Goal: Transaction & Acquisition: Purchase product/service

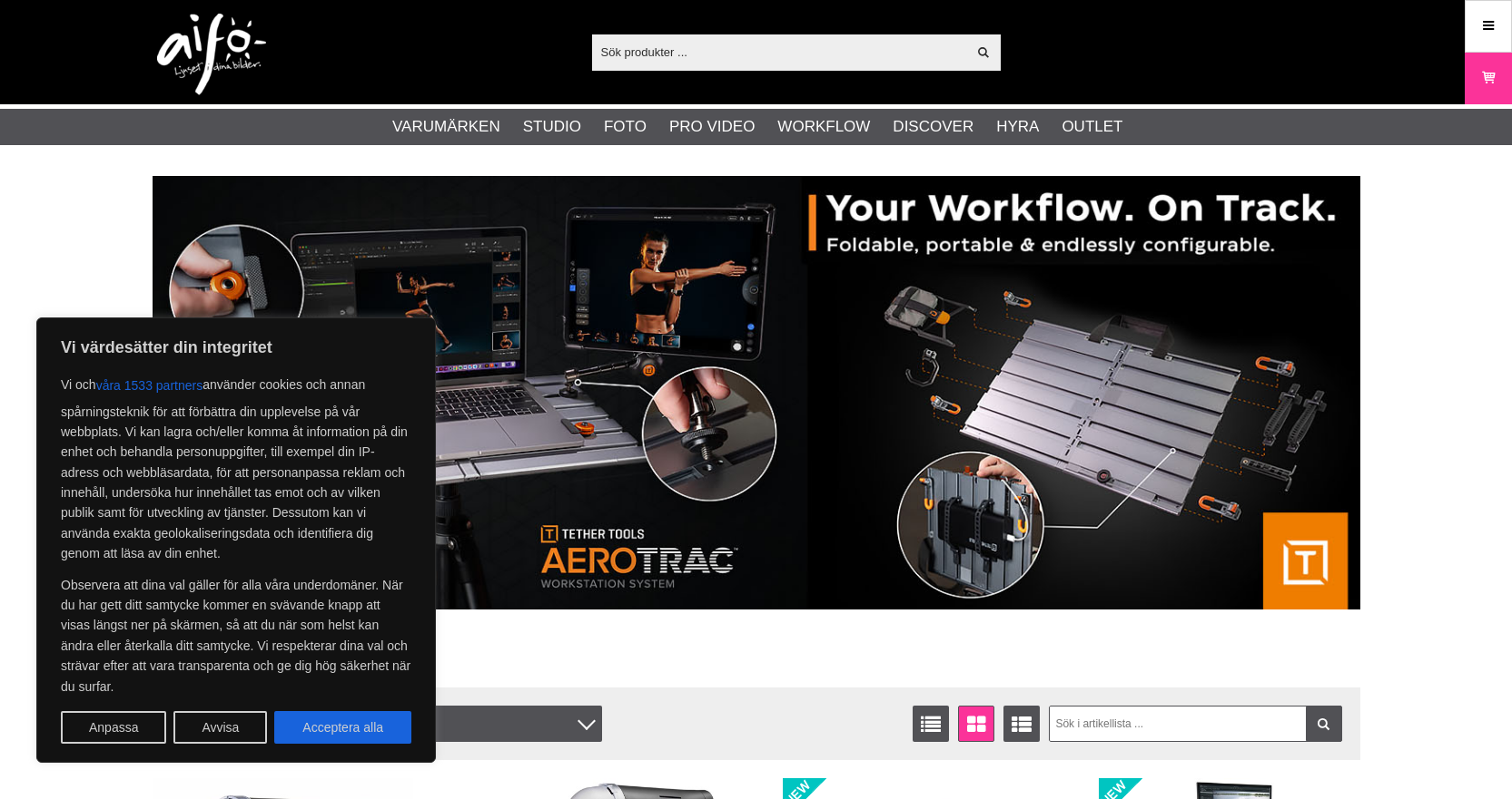
click at [658, 50] on input "text" at bounding box center [779, 52] width 375 height 27
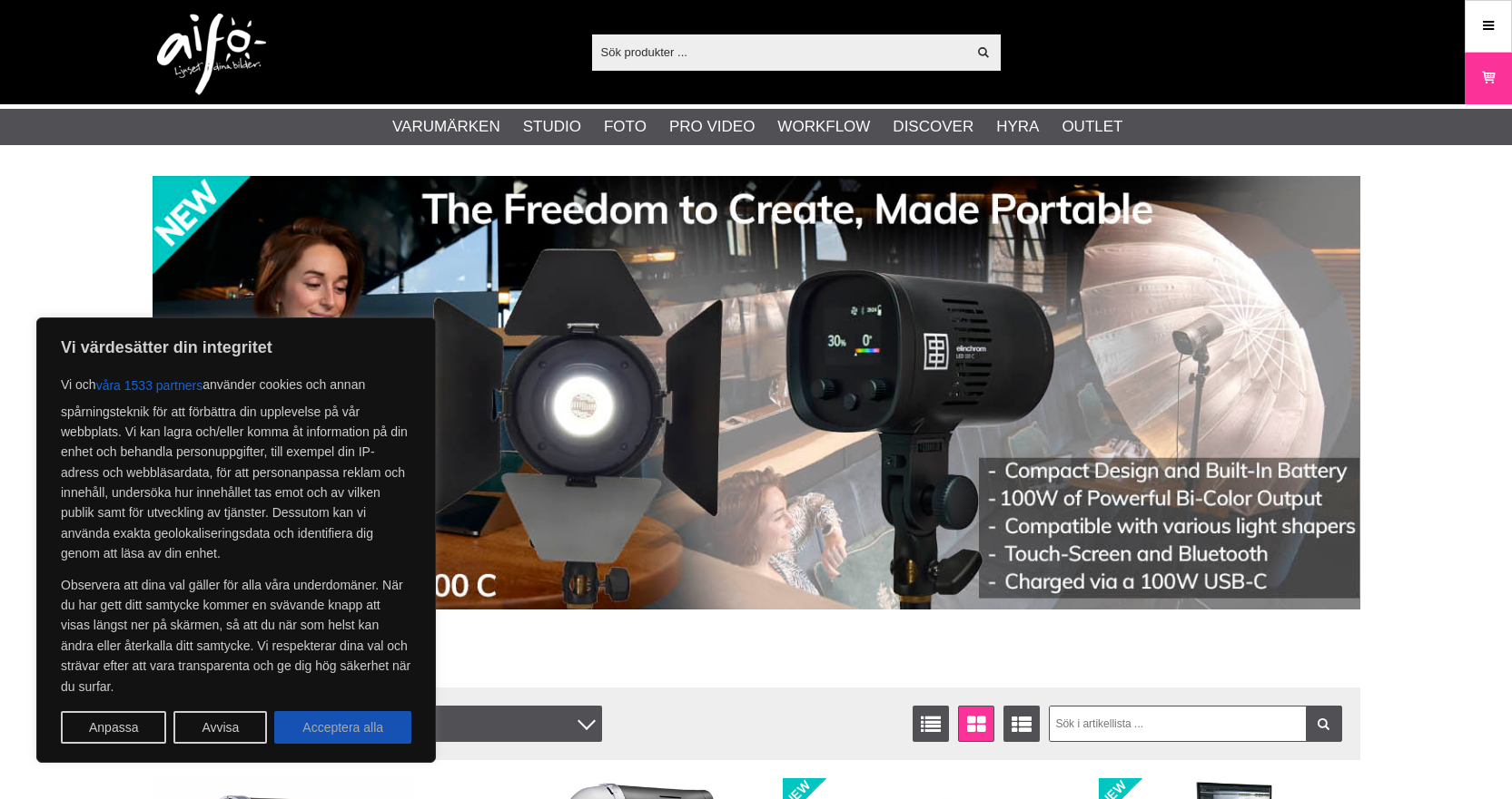
click at [333, 734] on button "Acceptera alla" at bounding box center [342, 728] width 137 height 33
checkbox input "true"
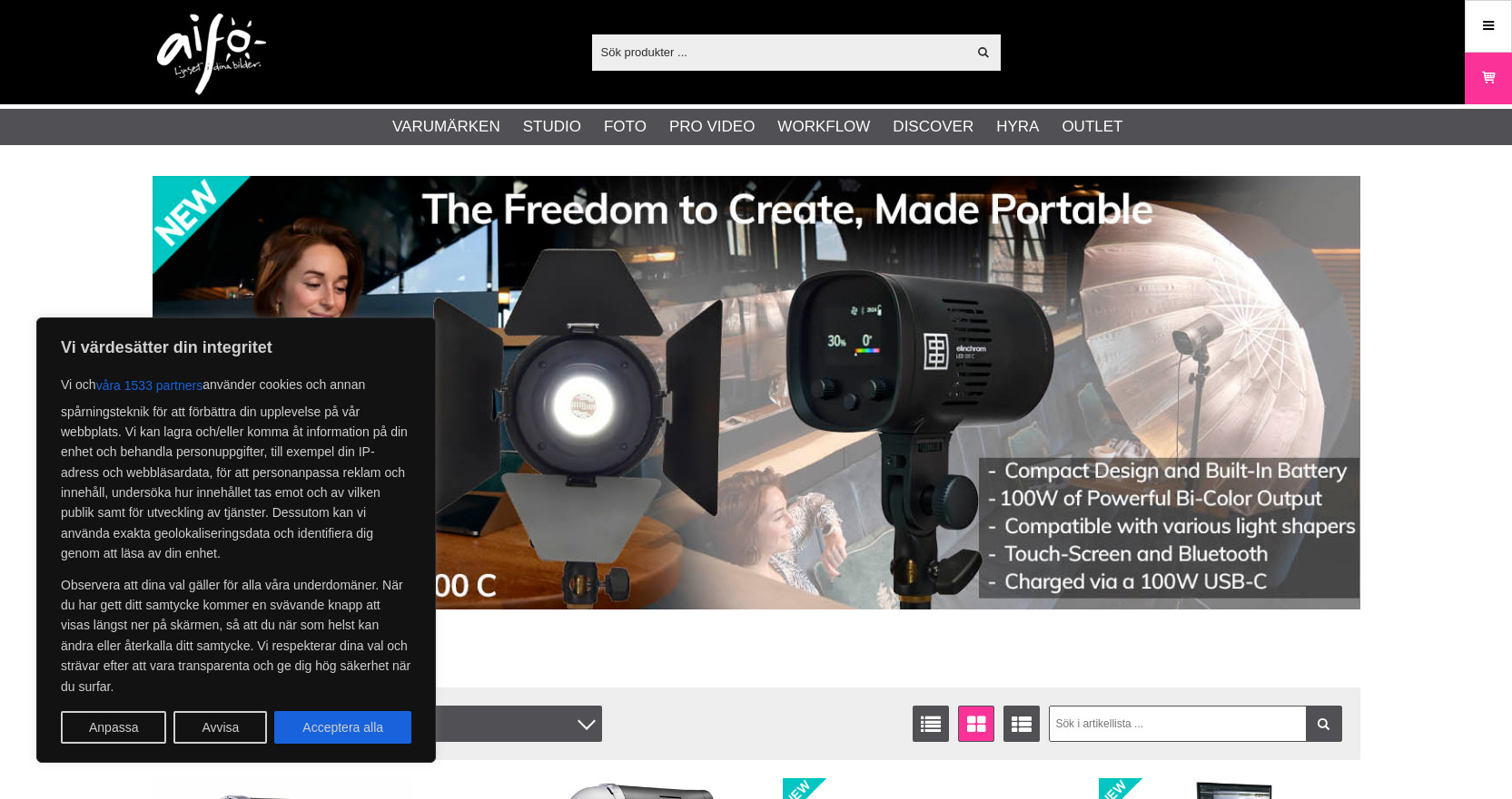
checkbox input "true"
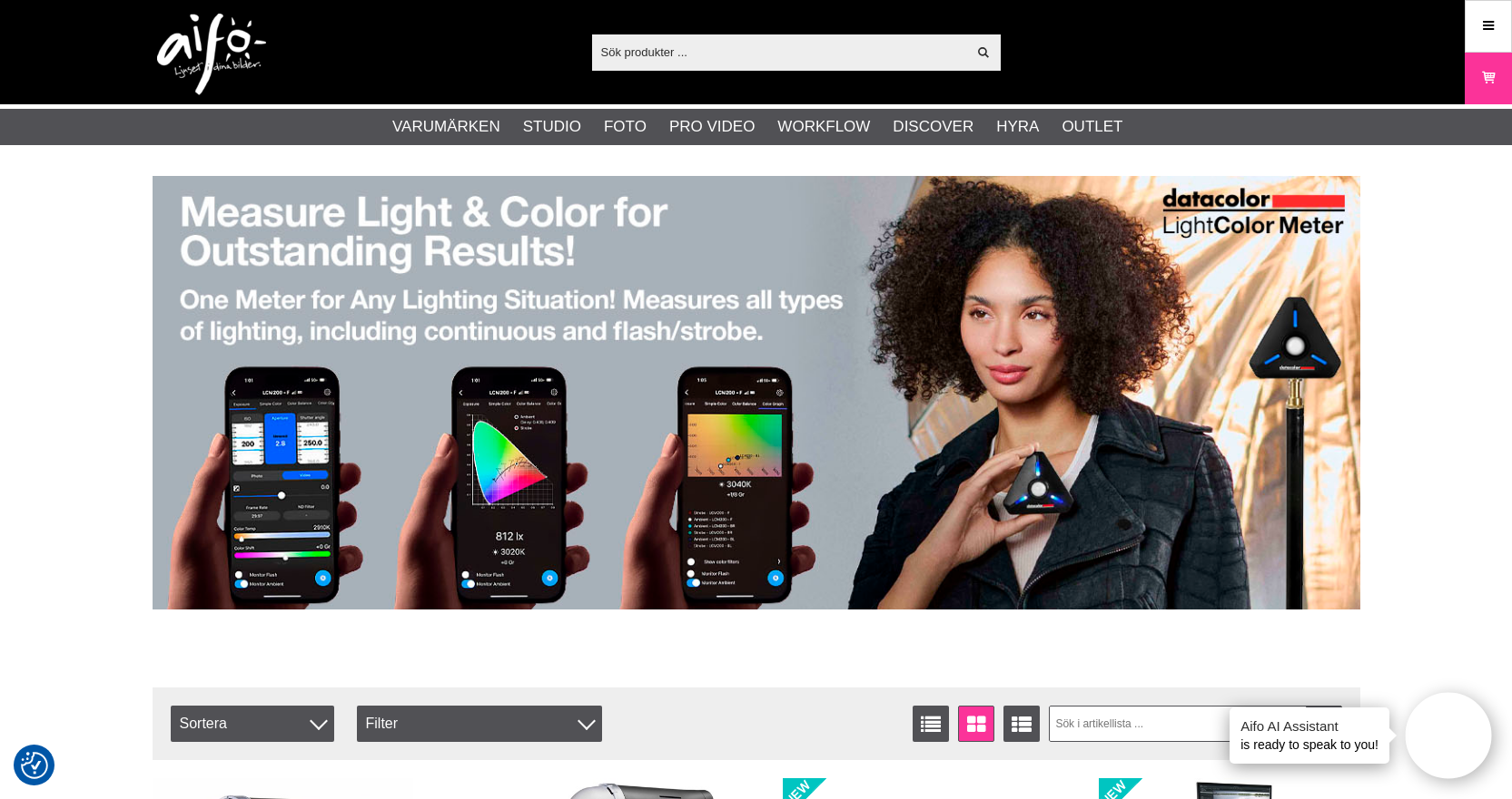
click at [644, 43] on input "text" at bounding box center [779, 52] width 375 height 27
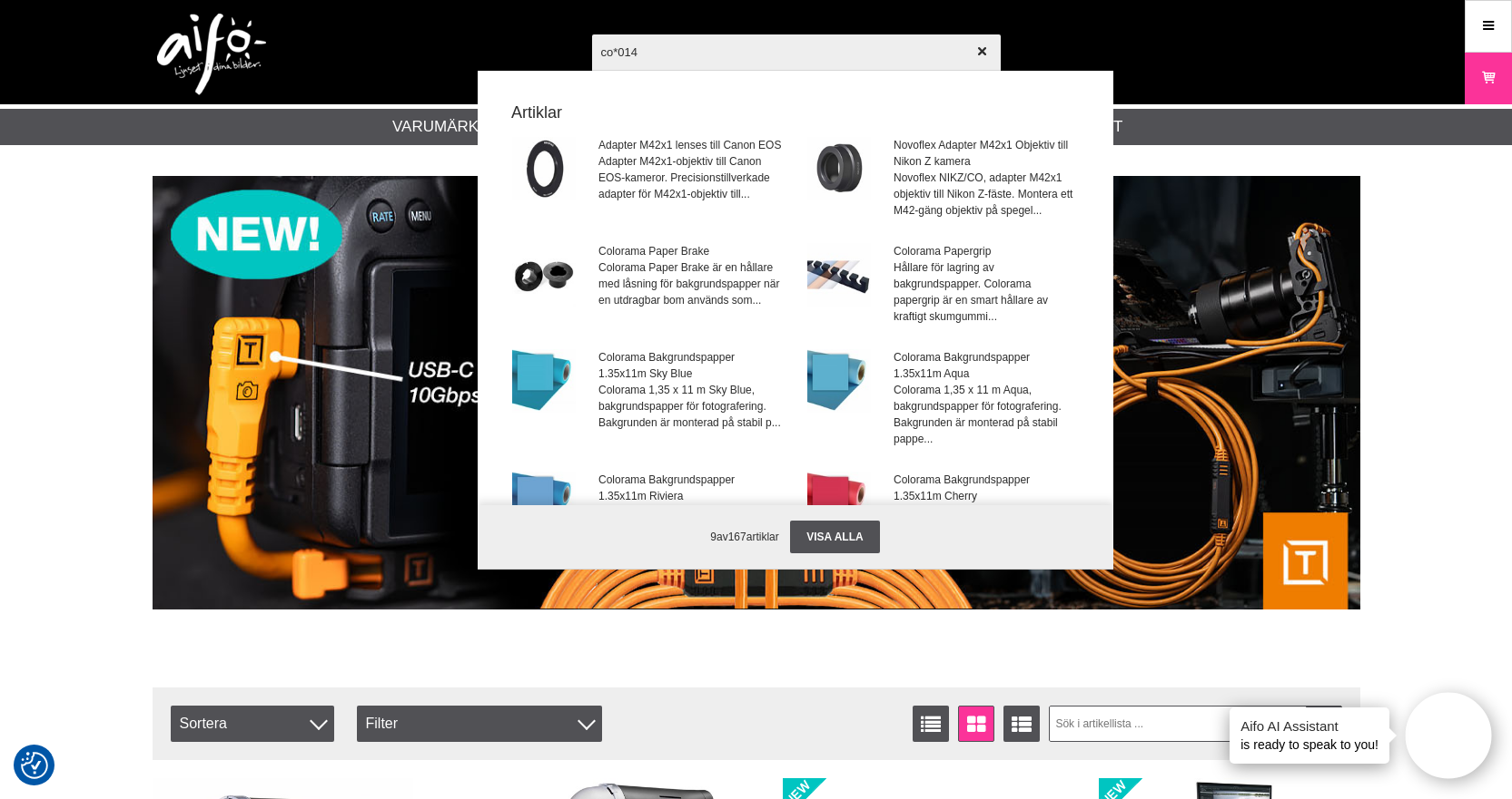
type input "co*0147"
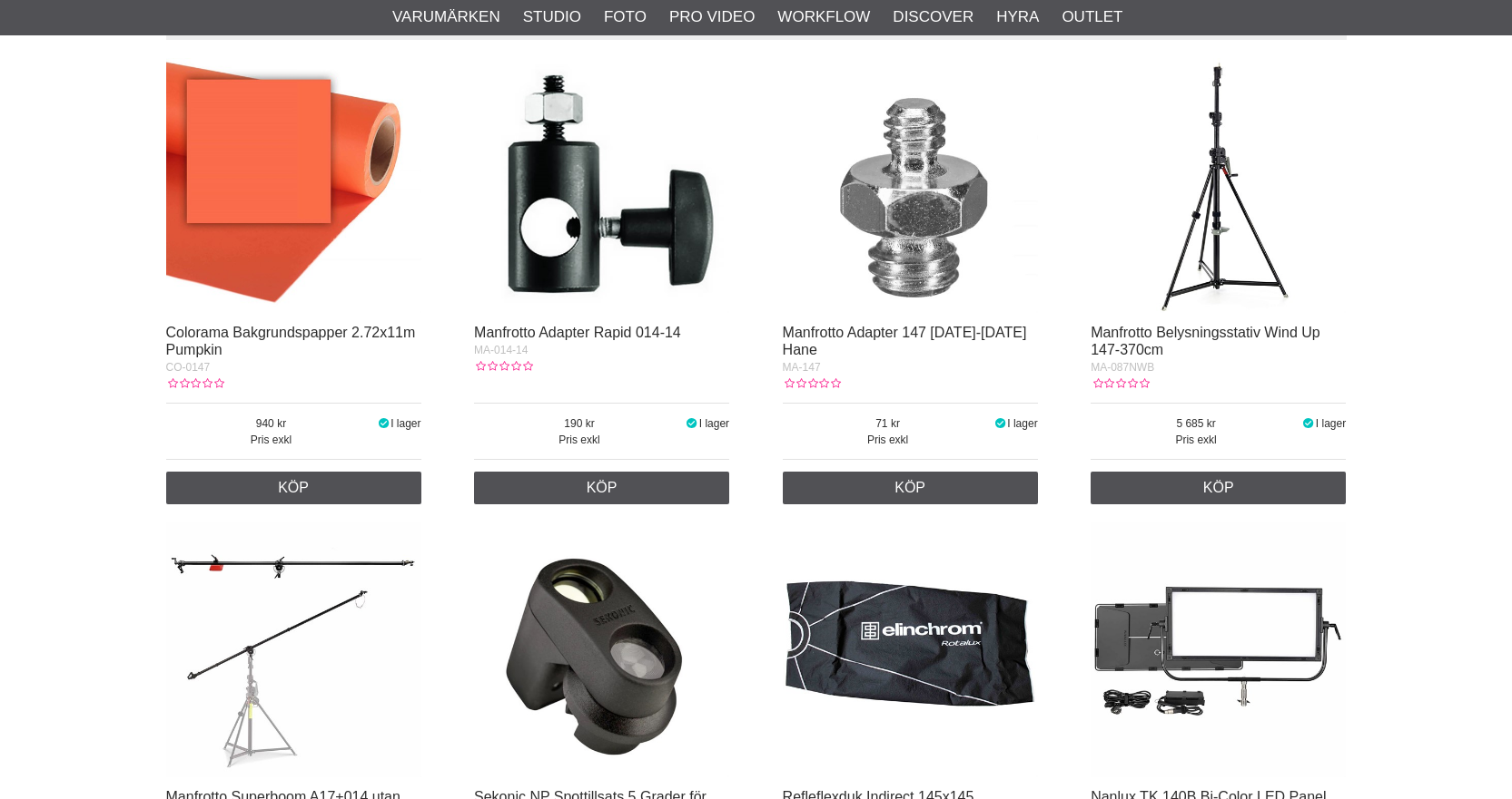
scroll to position [363, 0]
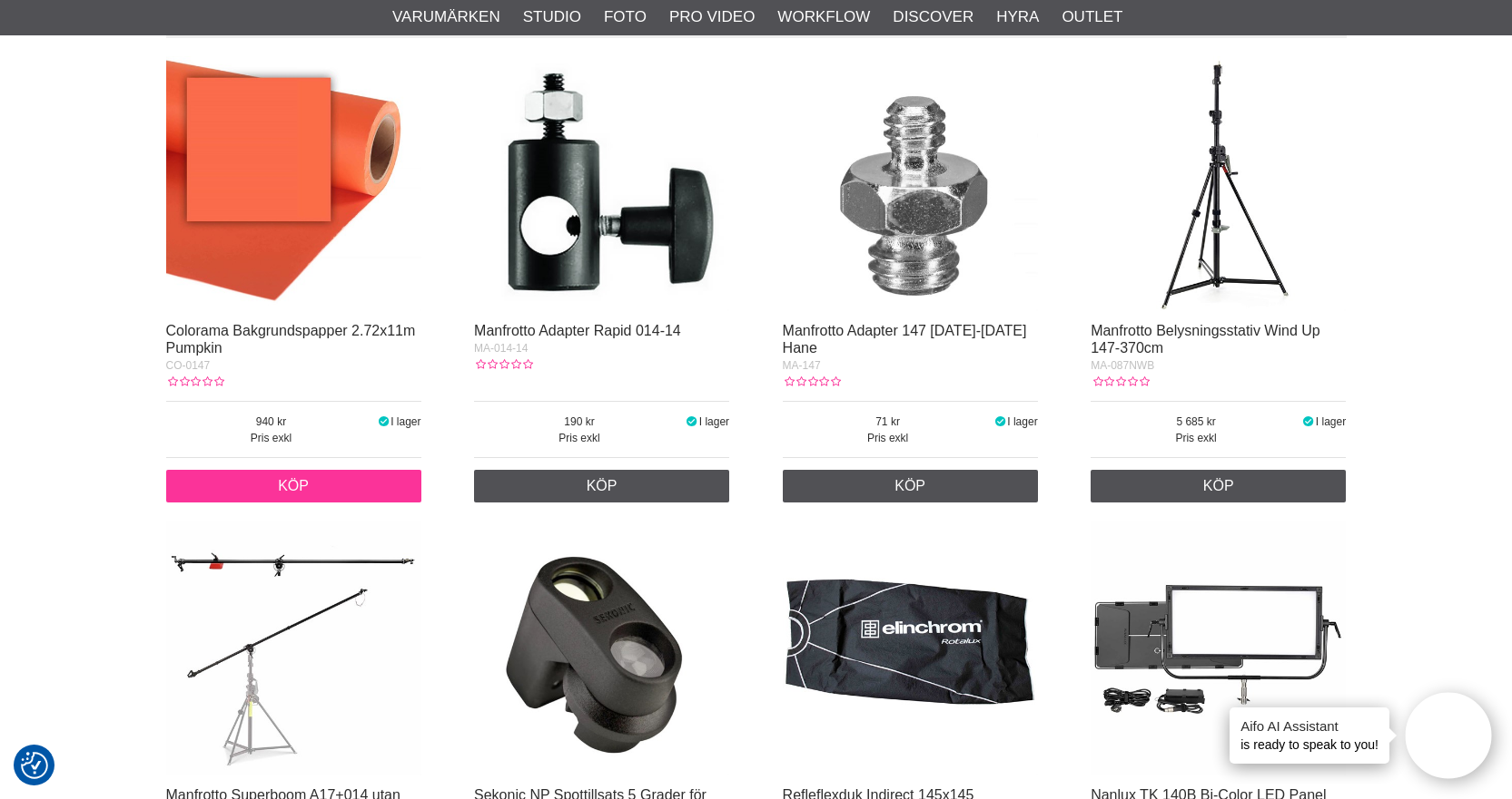
click at [289, 483] on link "Köp" at bounding box center [293, 486] width 255 height 33
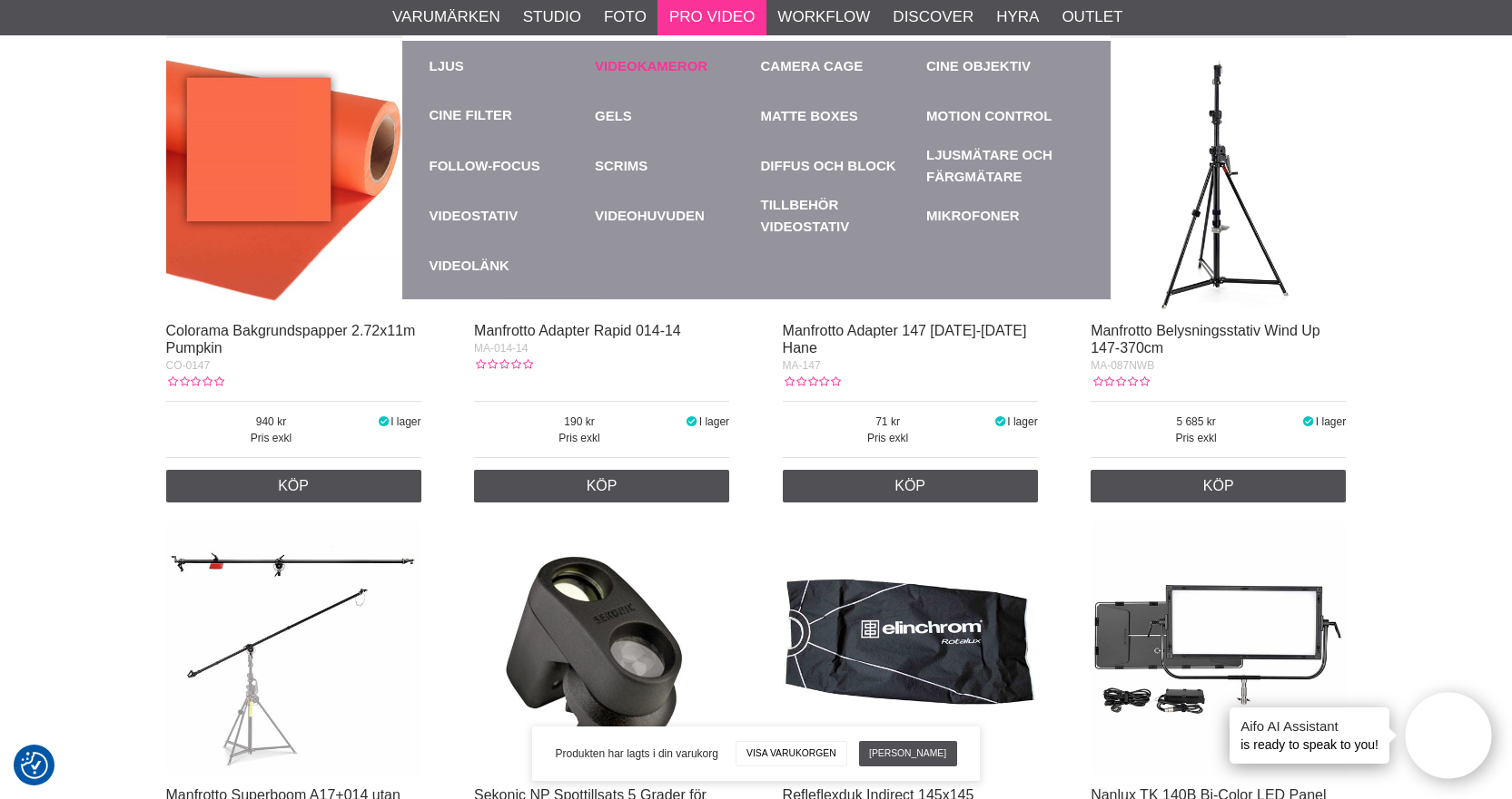
scroll to position [0, 0]
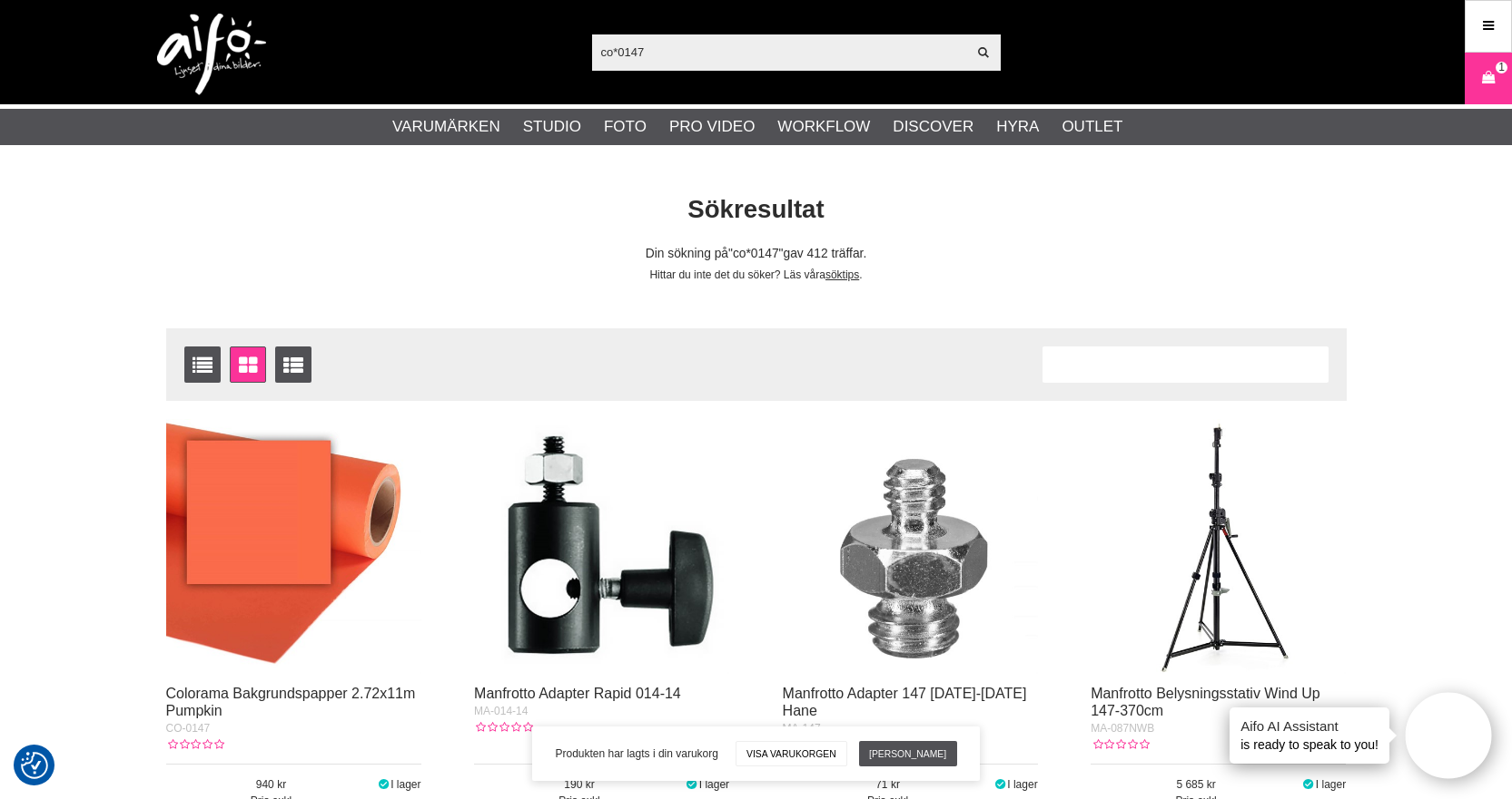
click at [650, 47] on input "co*0147" at bounding box center [779, 52] width 375 height 27
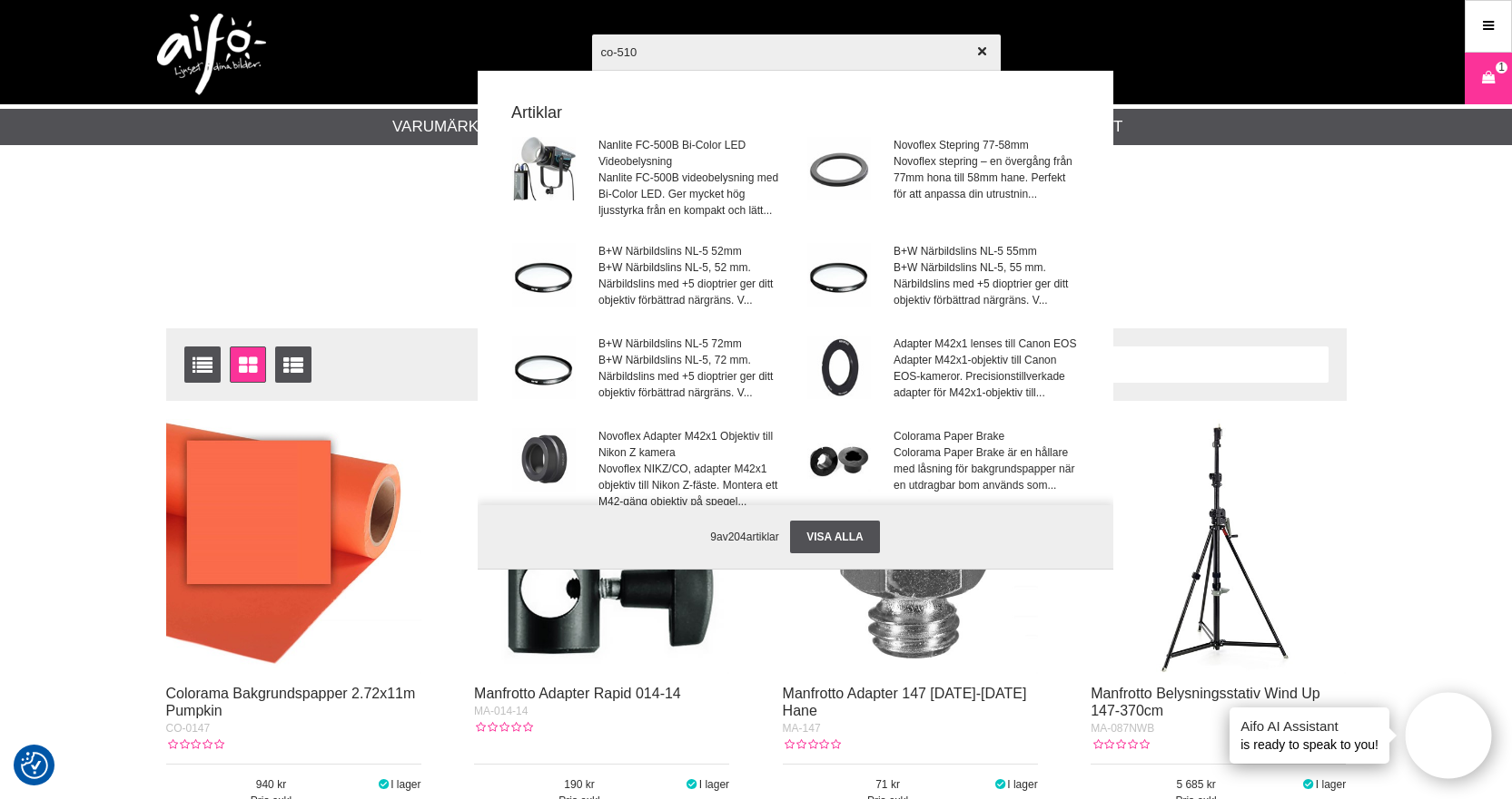
type input "co-5102"
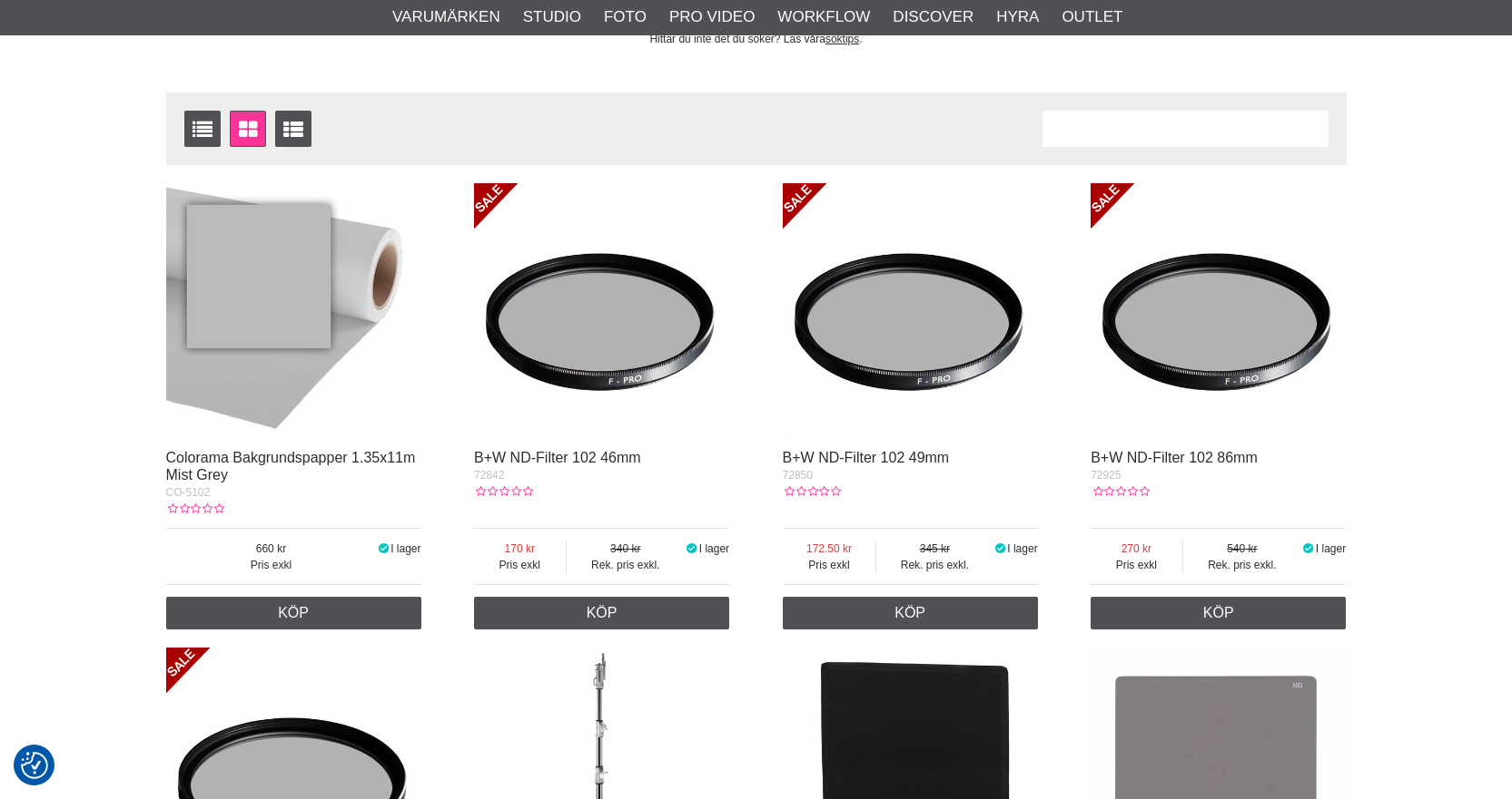
scroll to position [272, 0]
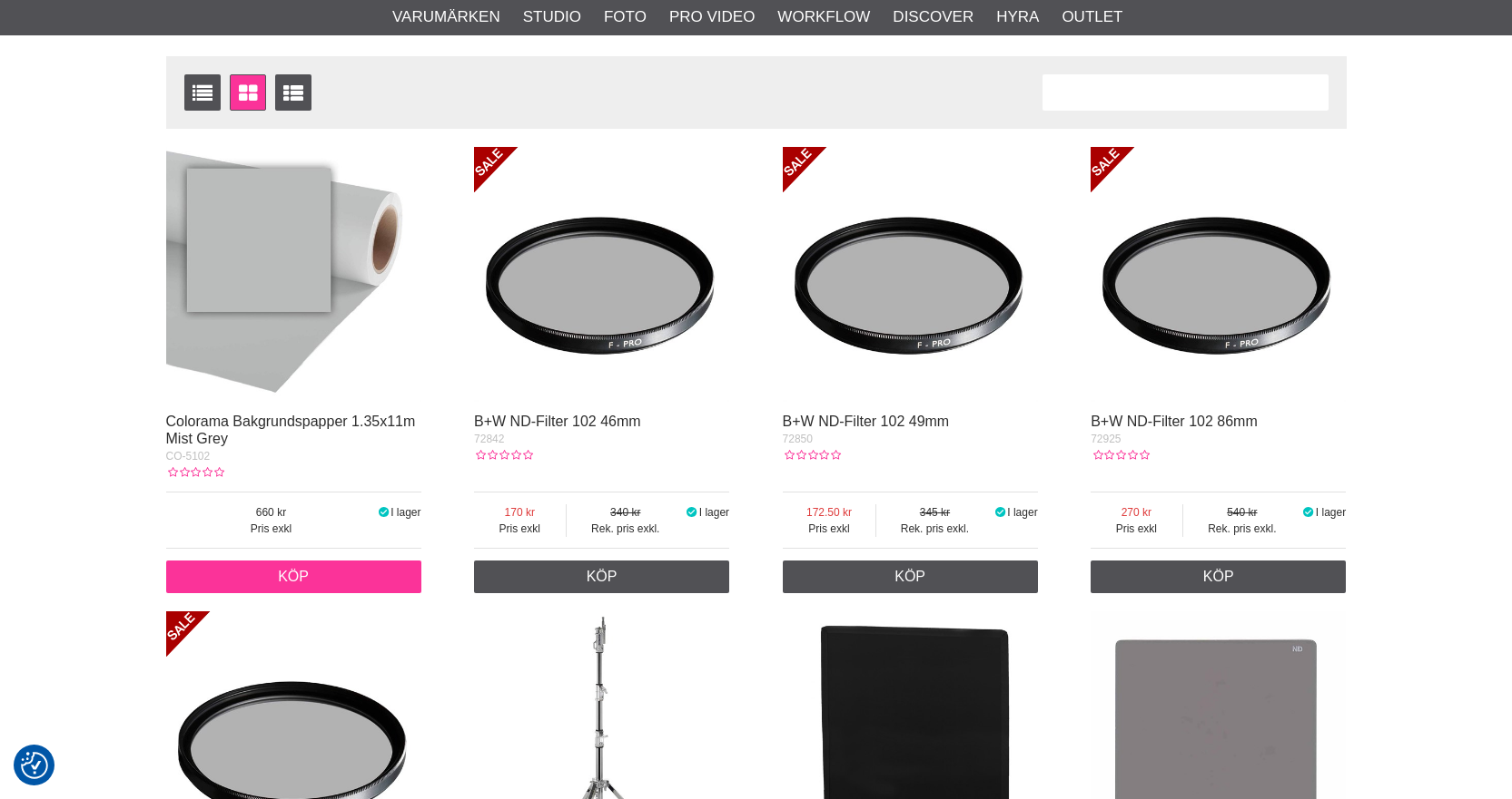
click at [307, 581] on link "Köp" at bounding box center [293, 578] width 255 height 33
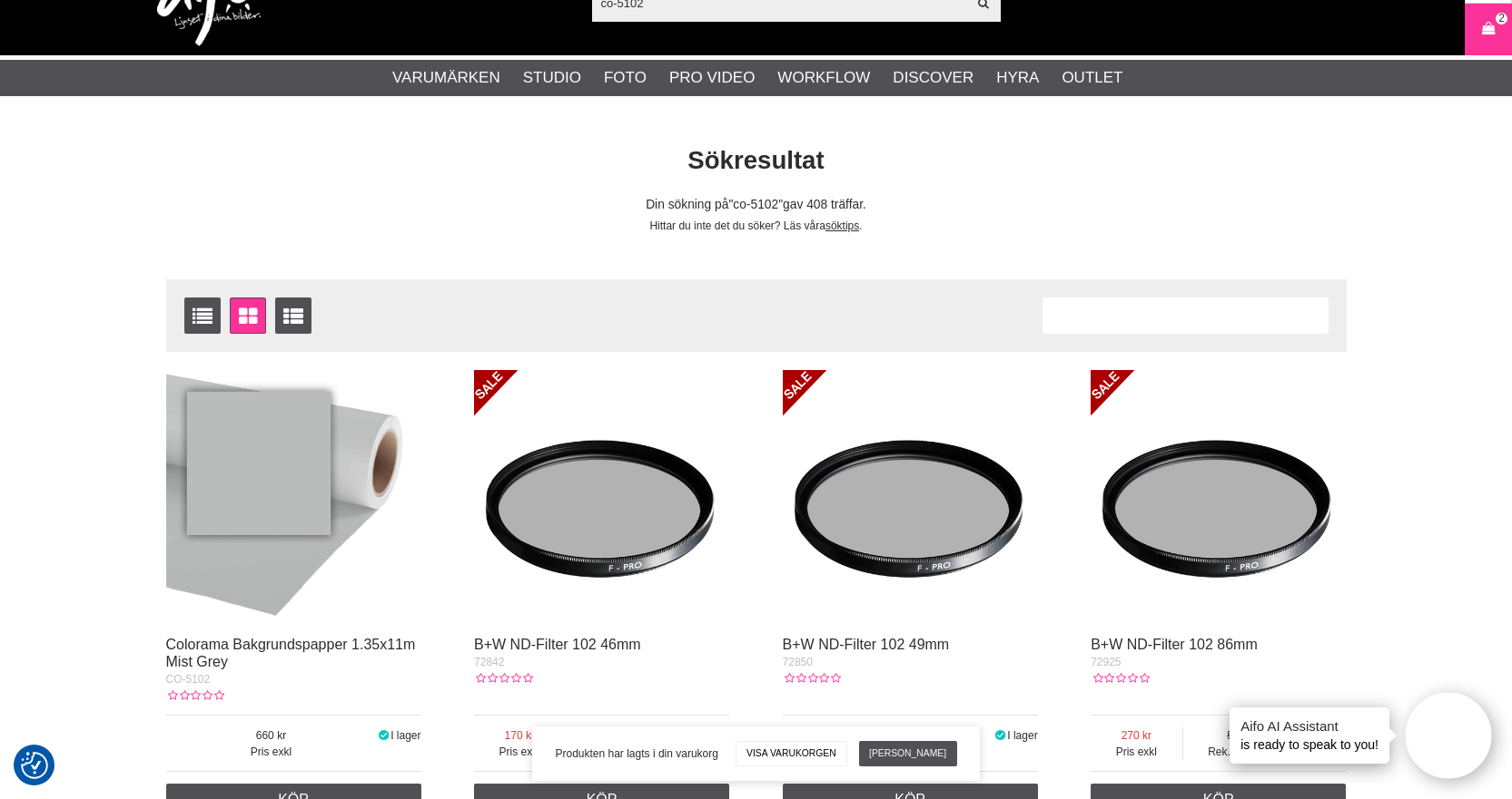
scroll to position [0, 0]
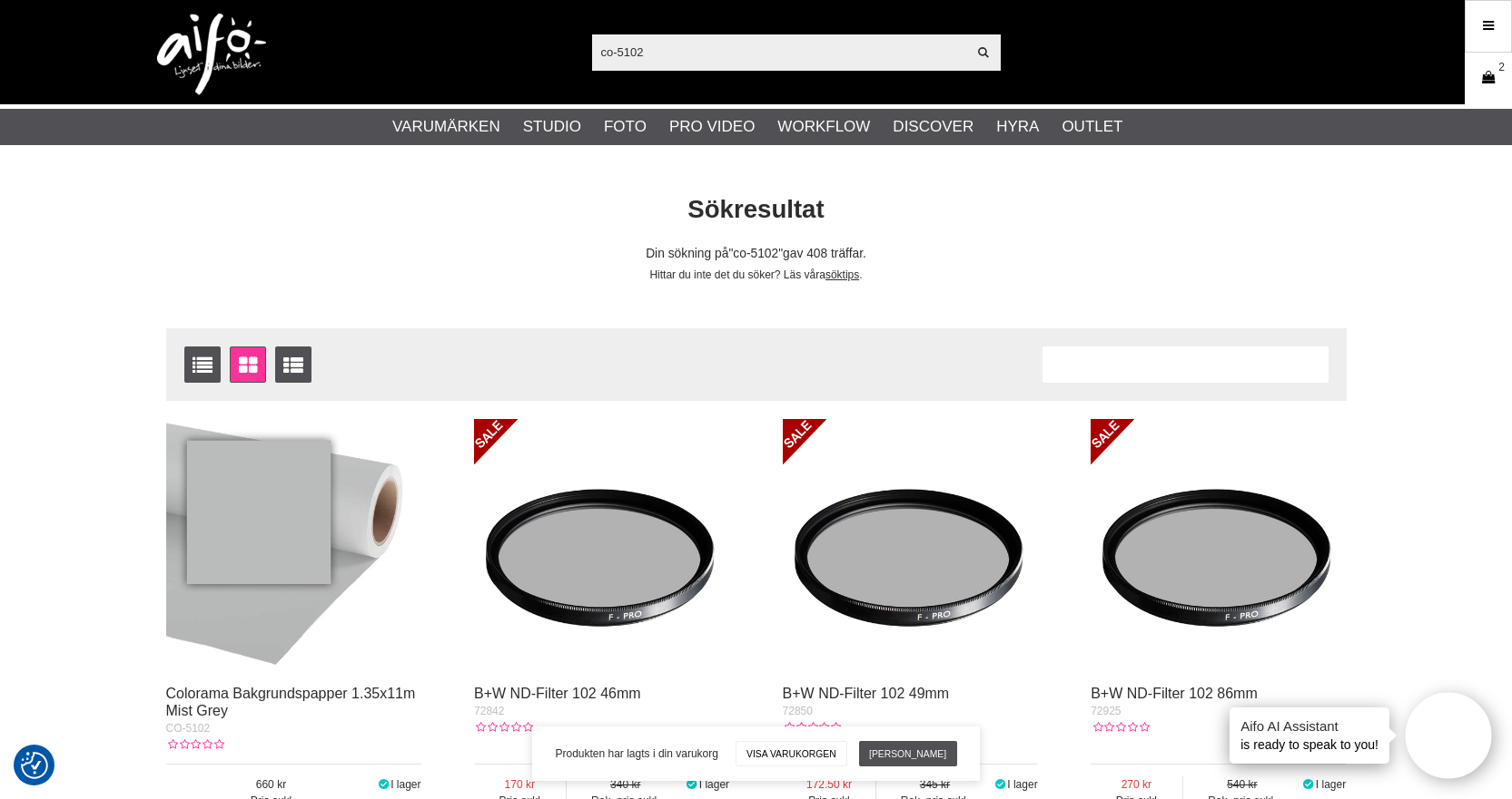
click at [1493, 83] on icon at bounding box center [1488, 78] width 19 height 19
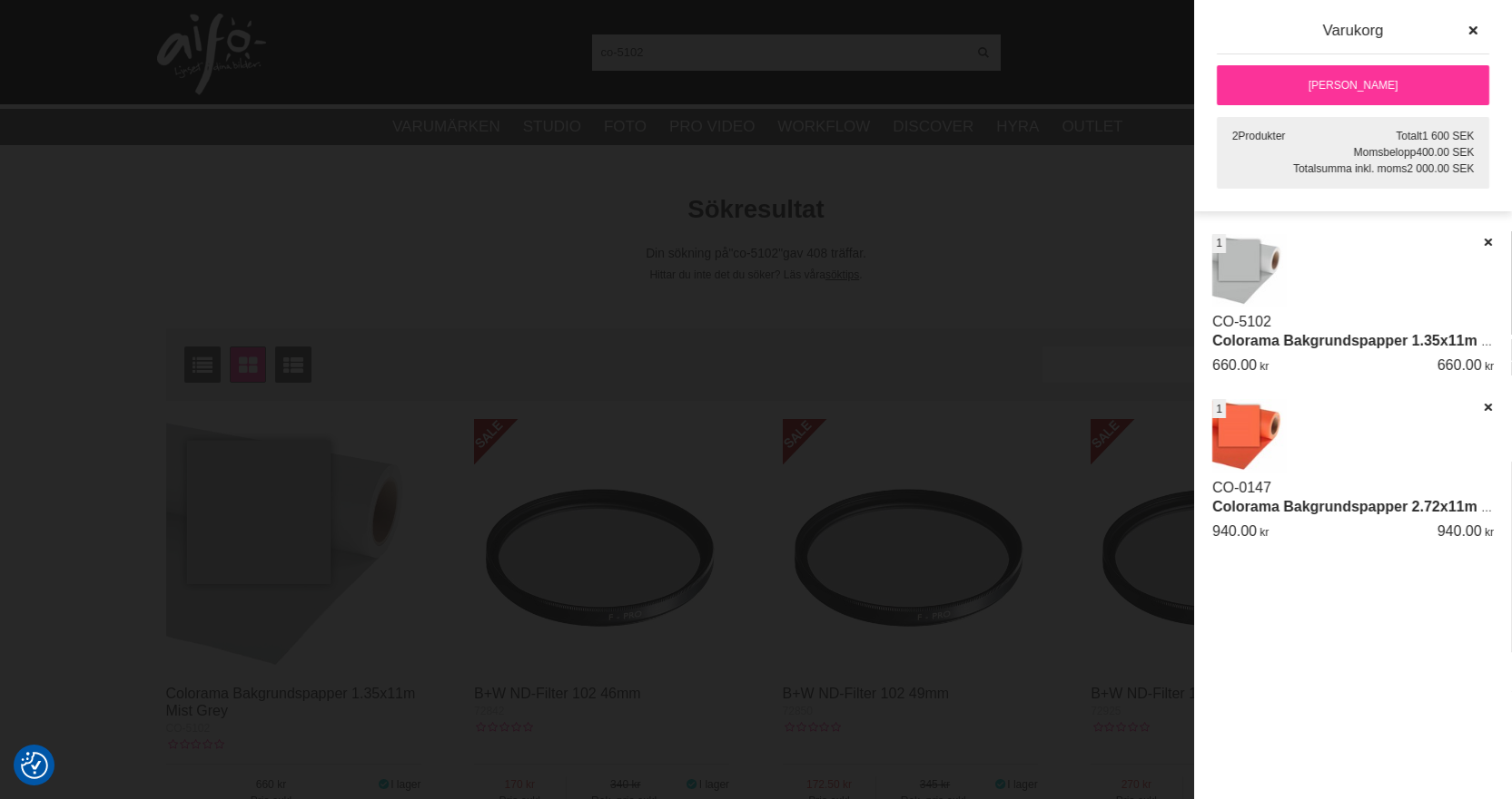
click at [1348, 86] on link "[PERSON_NAME]" at bounding box center [1352, 85] width 272 height 40
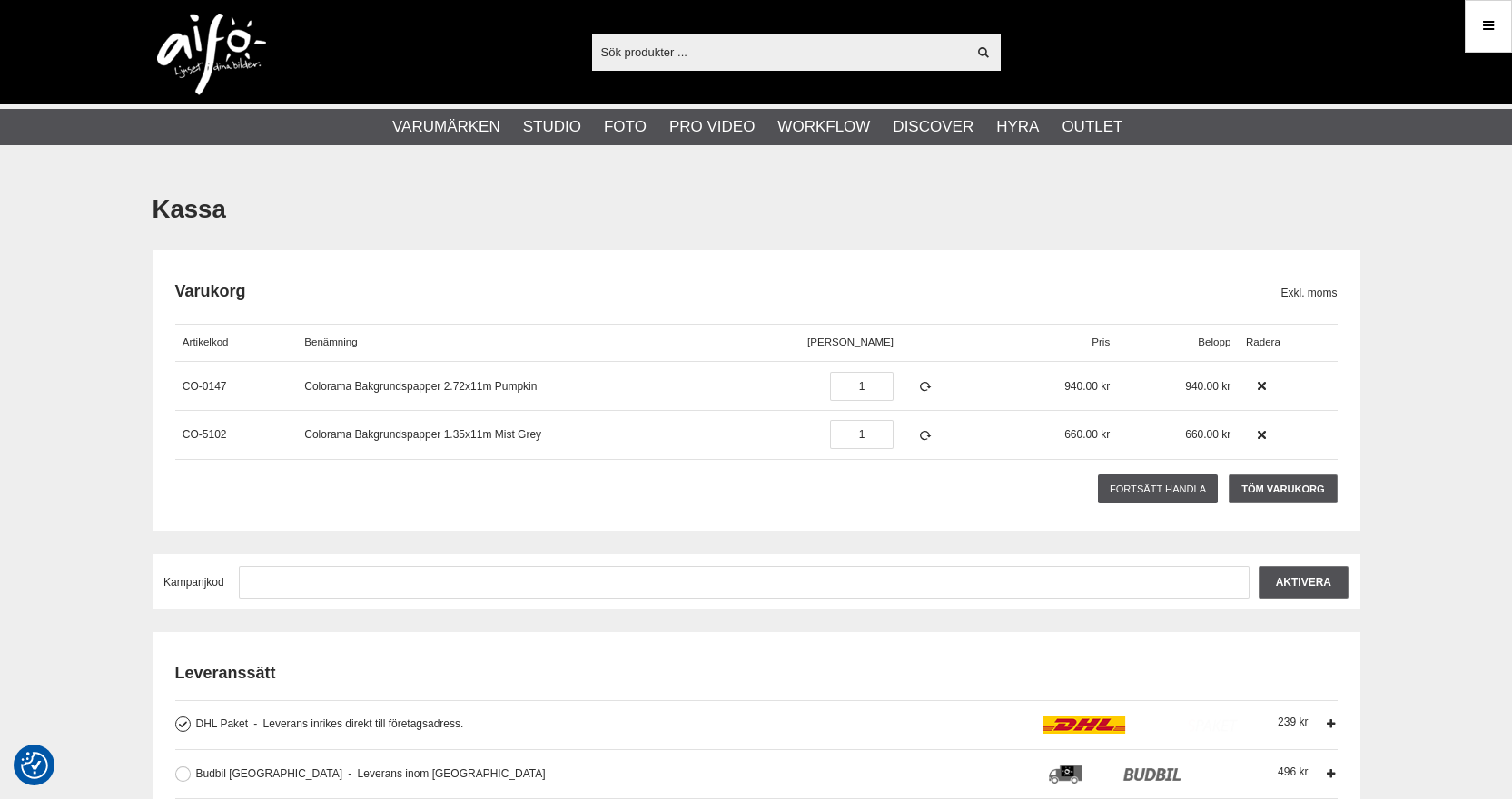
scroll to position [272, 0]
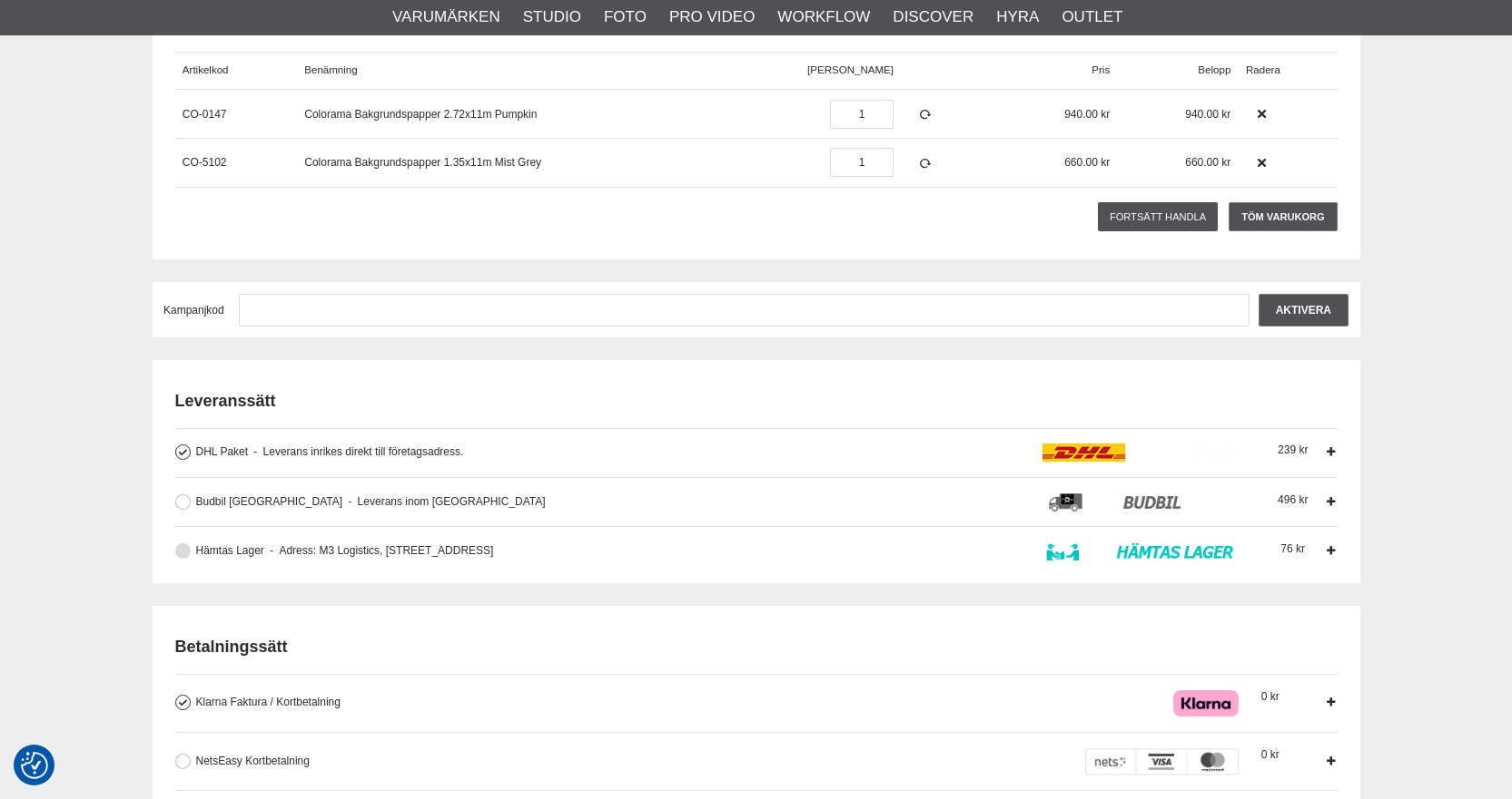
click at [191, 551] on label "Hämtas Lager Adress: M3 Logistics, [STREET_ADDRESS] Avhämtning hos vår lagerpar…" at bounding box center [757, 552] width 1134 height 19
click at [0, 0] on input "Hämtas Lager Adress: M3 Logistics, [STREET_ADDRESS] Avhämtning hos vår lagerpar…" at bounding box center [0, 0] width 0 height 0
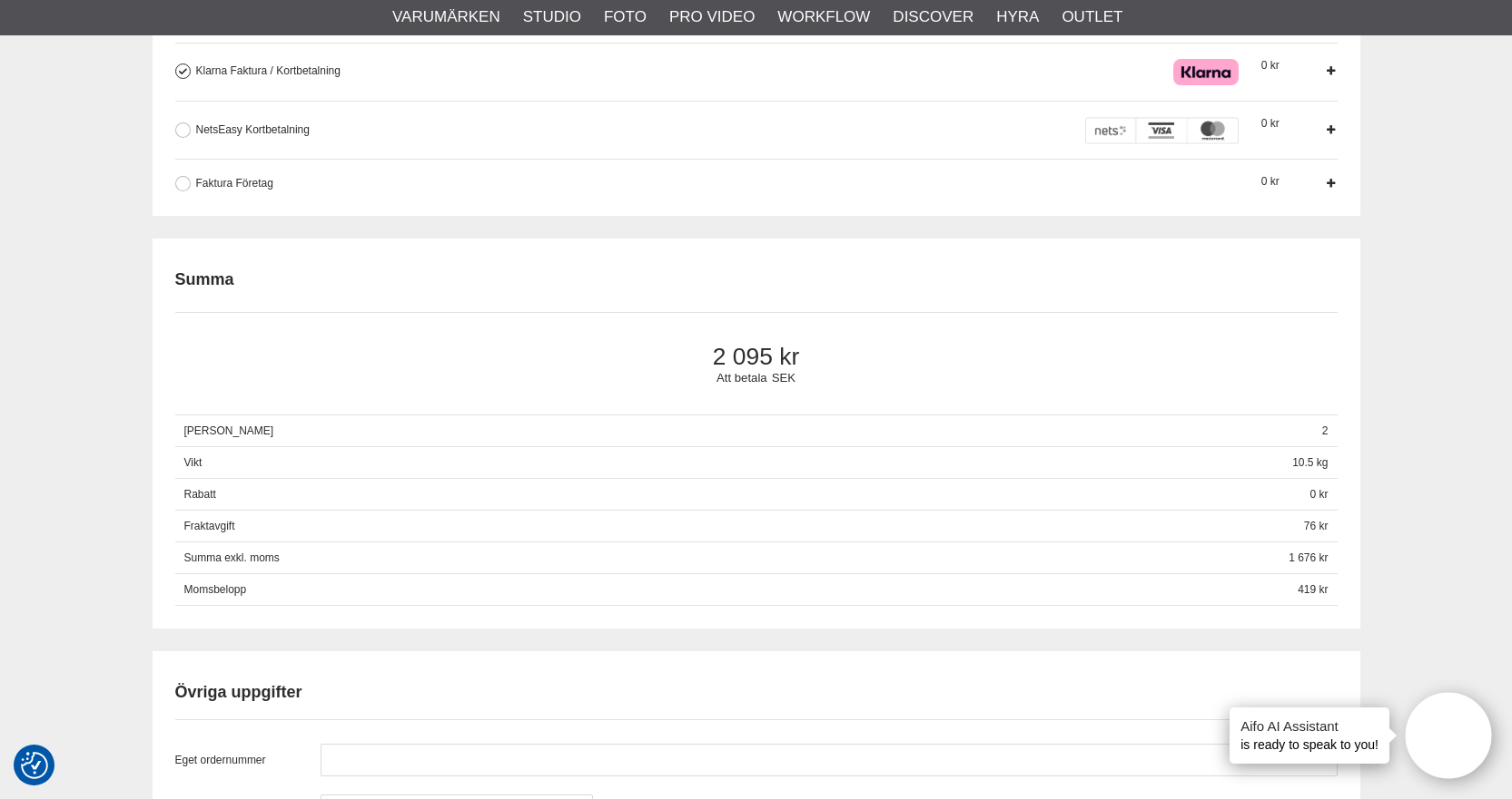
scroll to position [817, 0]
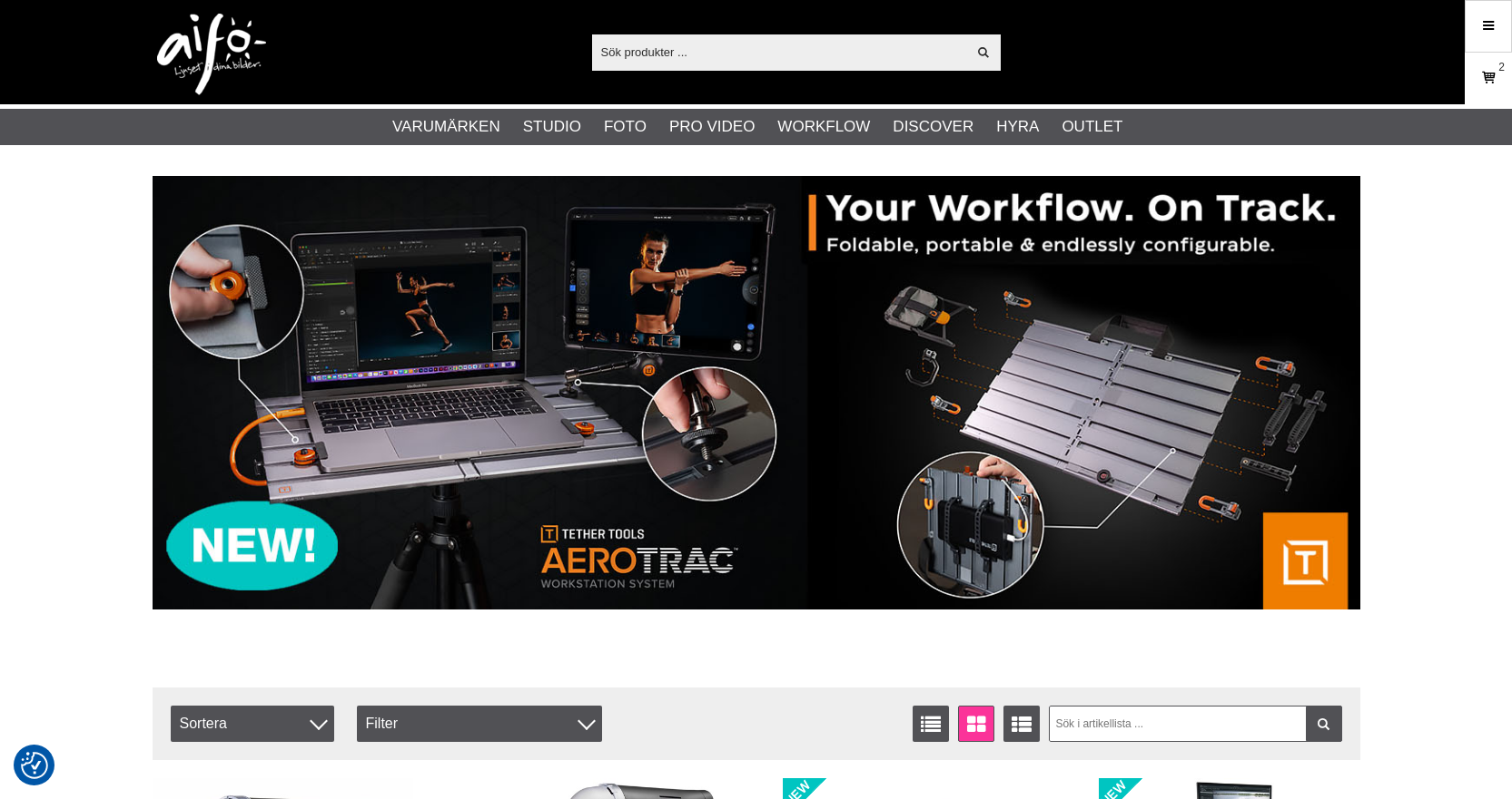
click at [1483, 80] on icon at bounding box center [1488, 78] width 19 height 19
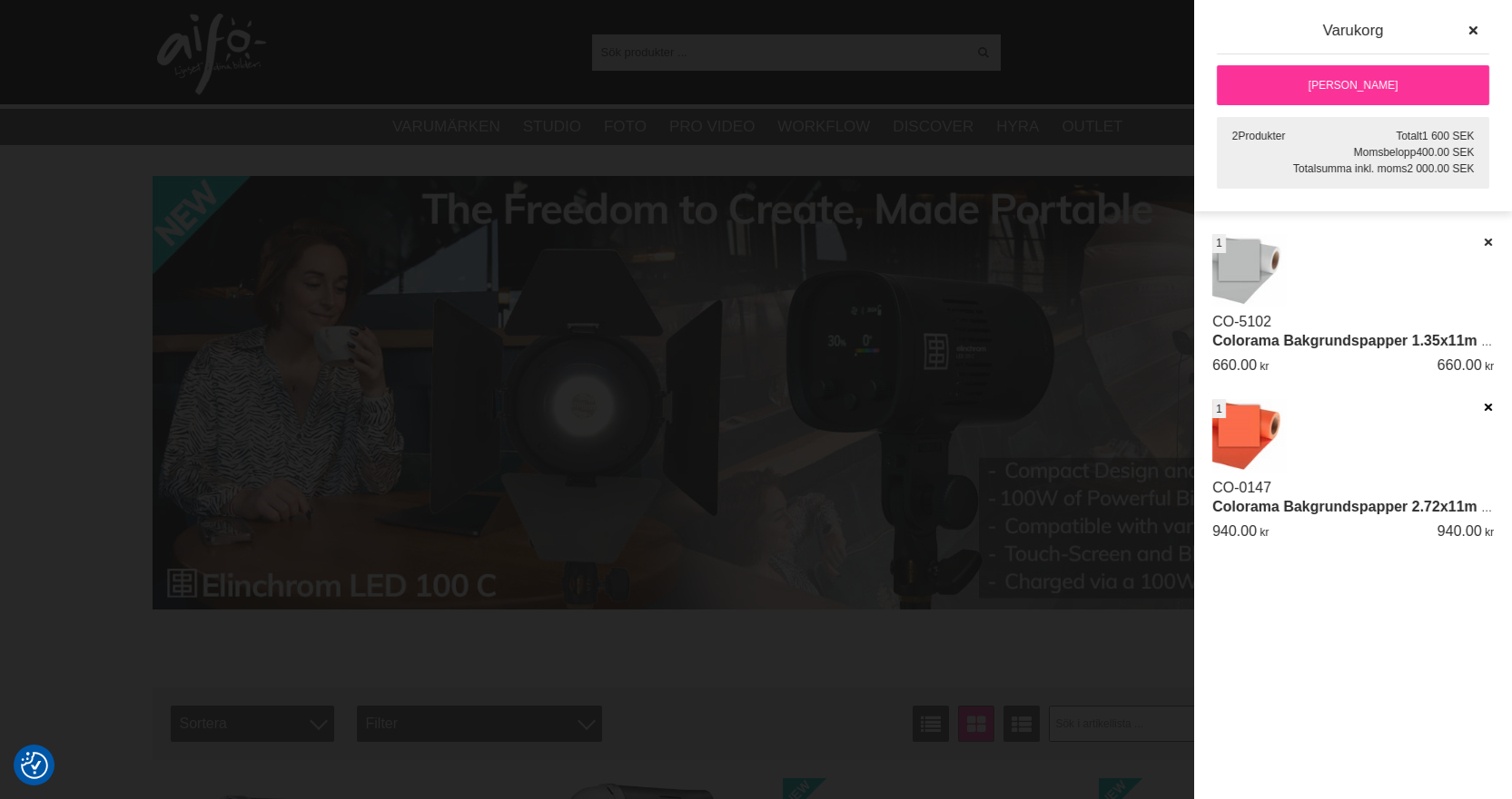
click at [1485, 401] on icon at bounding box center [1488, 407] width 12 height 13
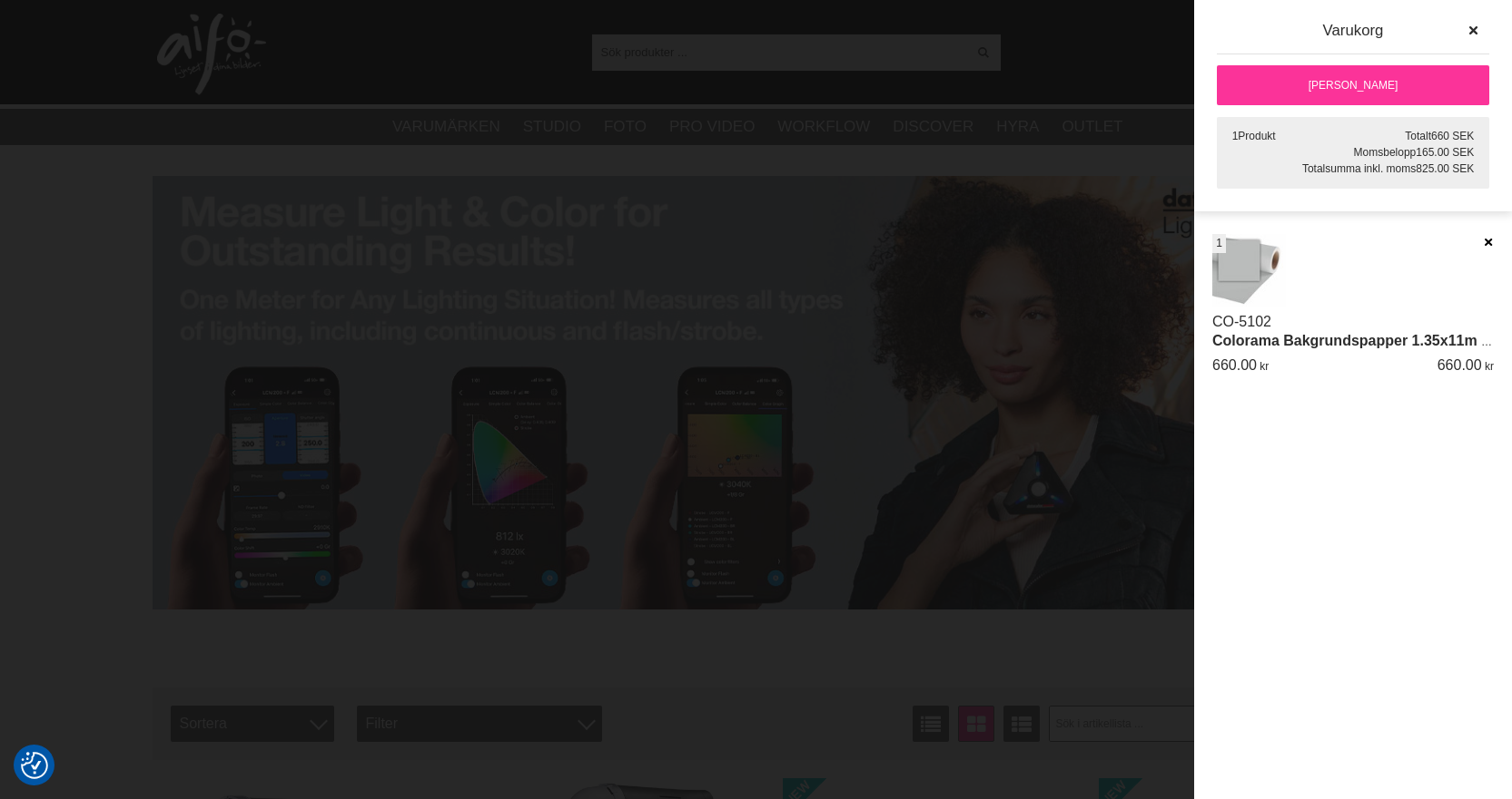
click at [1487, 242] on icon at bounding box center [1488, 242] width 12 height 13
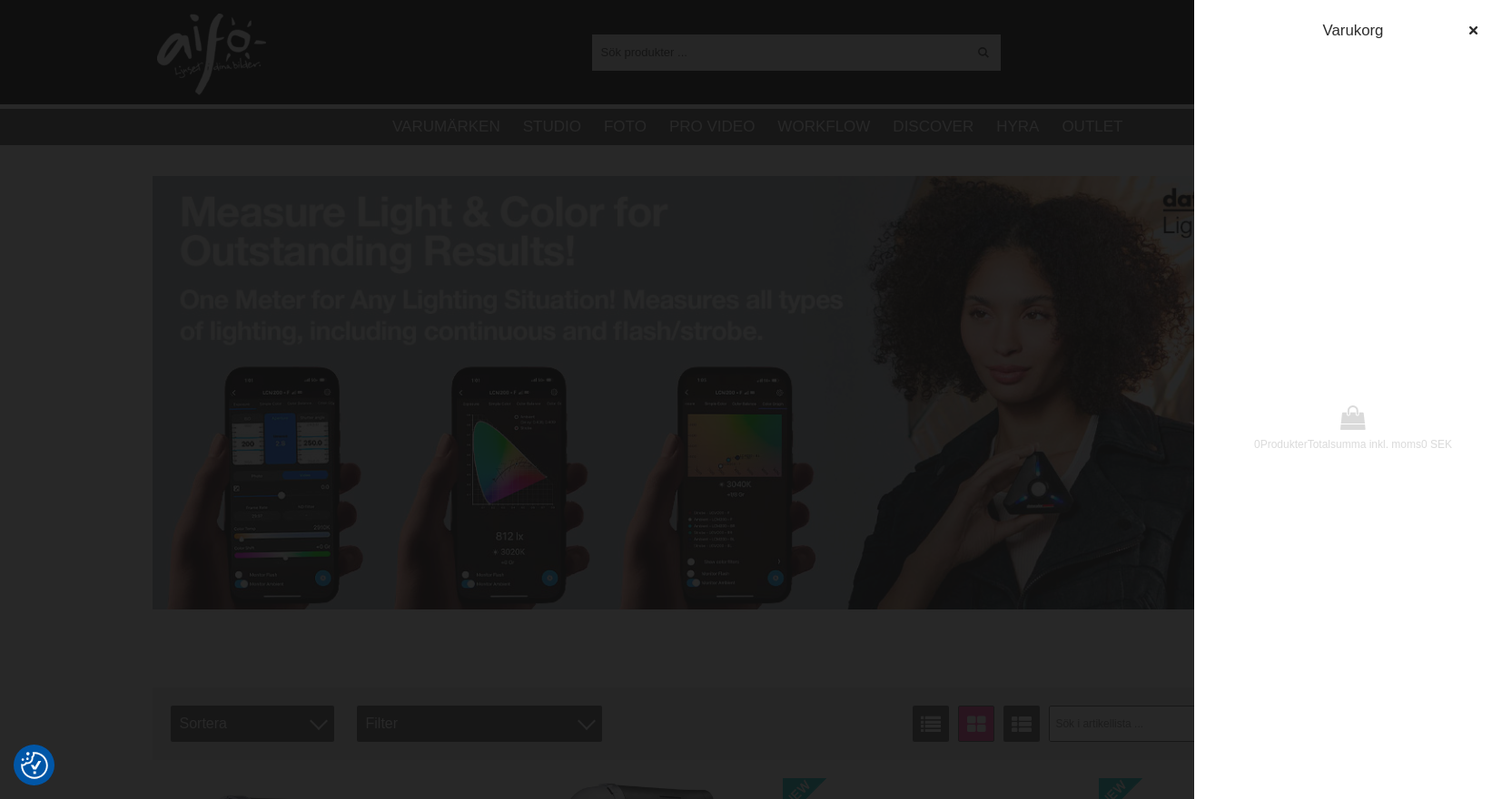
click at [1034, 267] on div at bounding box center [756, 400] width 1512 height 799
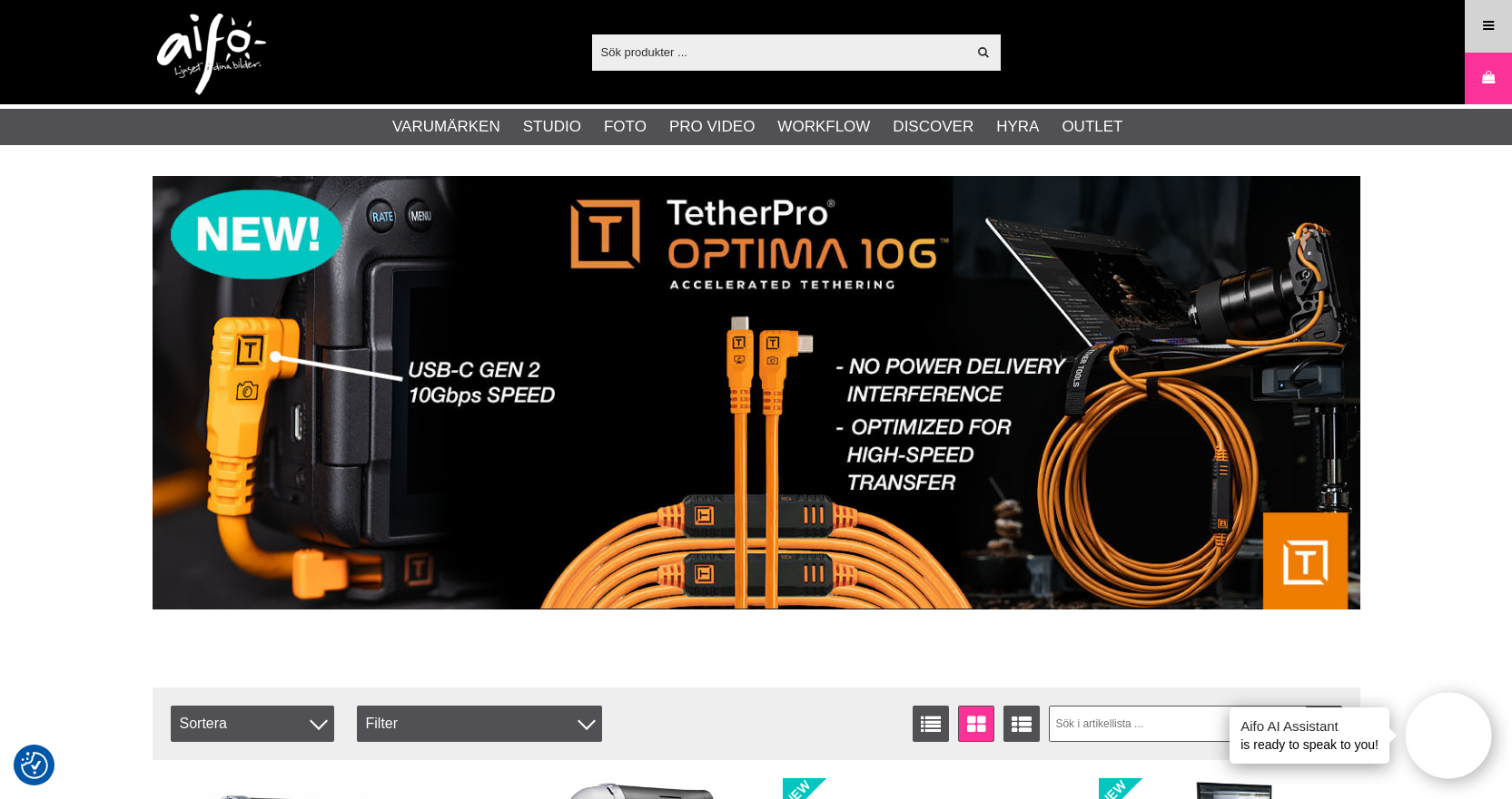
click at [1494, 40] on link "Meny" at bounding box center [1488, 26] width 46 height 43
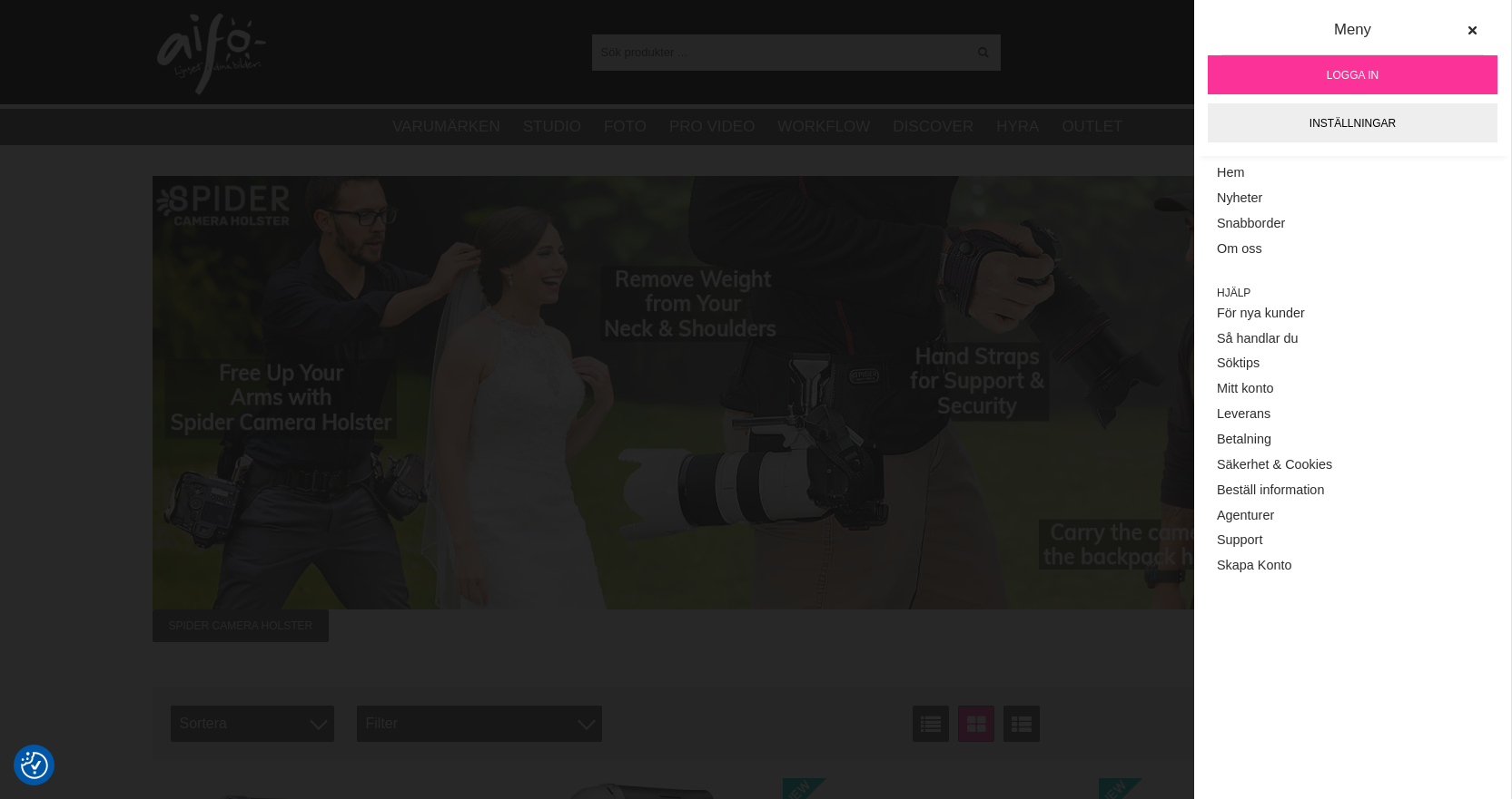
click at [1415, 78] on link "Logga in" at bounding box center [1352, 75] width 290 height 39
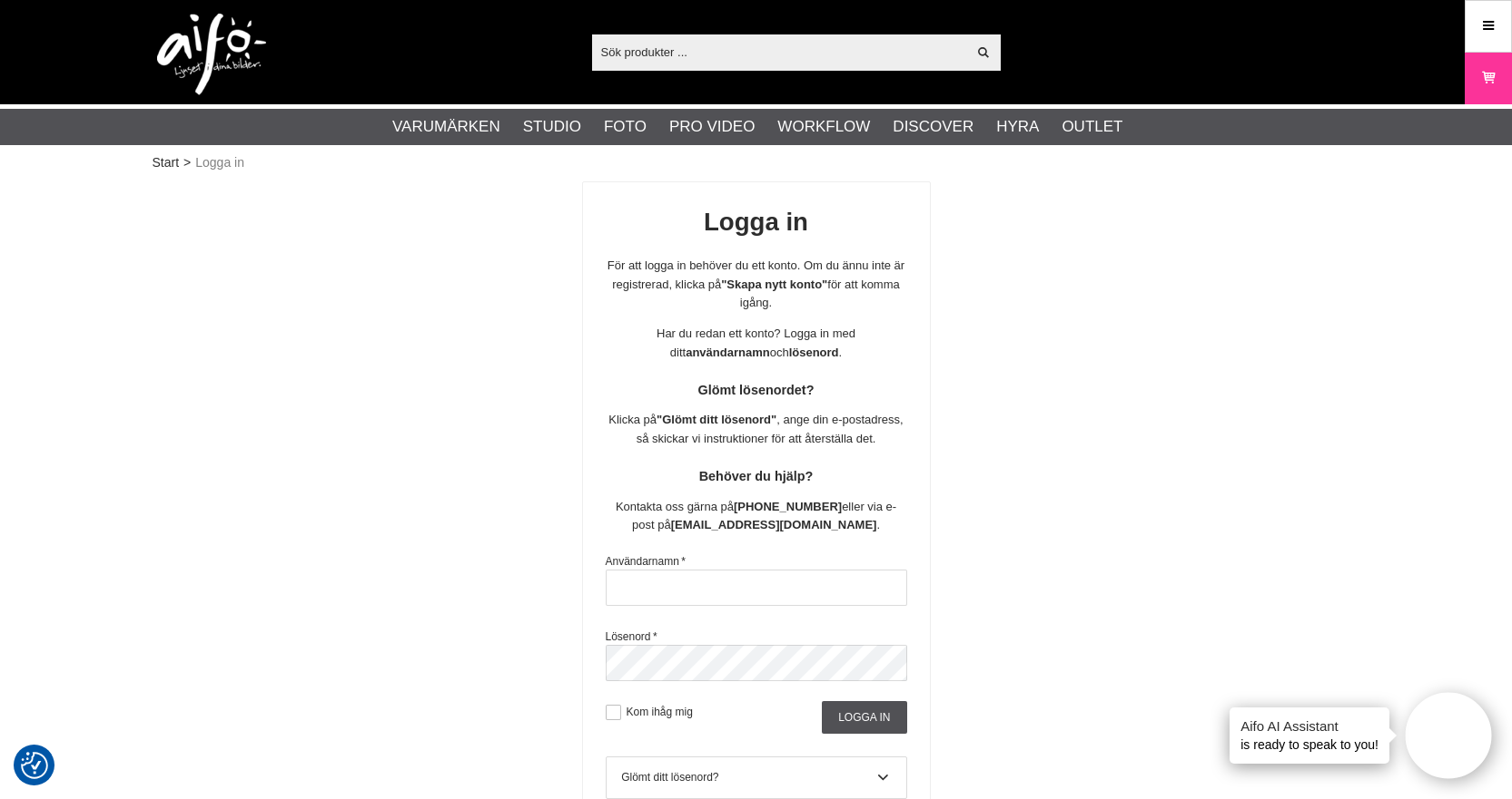
drag, startPoint x: 1008, startPoint y: 665, endPoint x: 966, endPoint y: 640, distance: 48.9
click at [997, 660] on div "Logga in För att logga in behöver du ett konto. Om du ännu inte är registrerad,…" at bounding box center [756, 560] width 1208 height 759
click at [658, 571] on div "Användarnamn *" at bounding box center [756, 580] width 301 height 53
click at [659, 586] on input "text" at bounding box center [756, 588] width 301 height 36
type input "fredah"
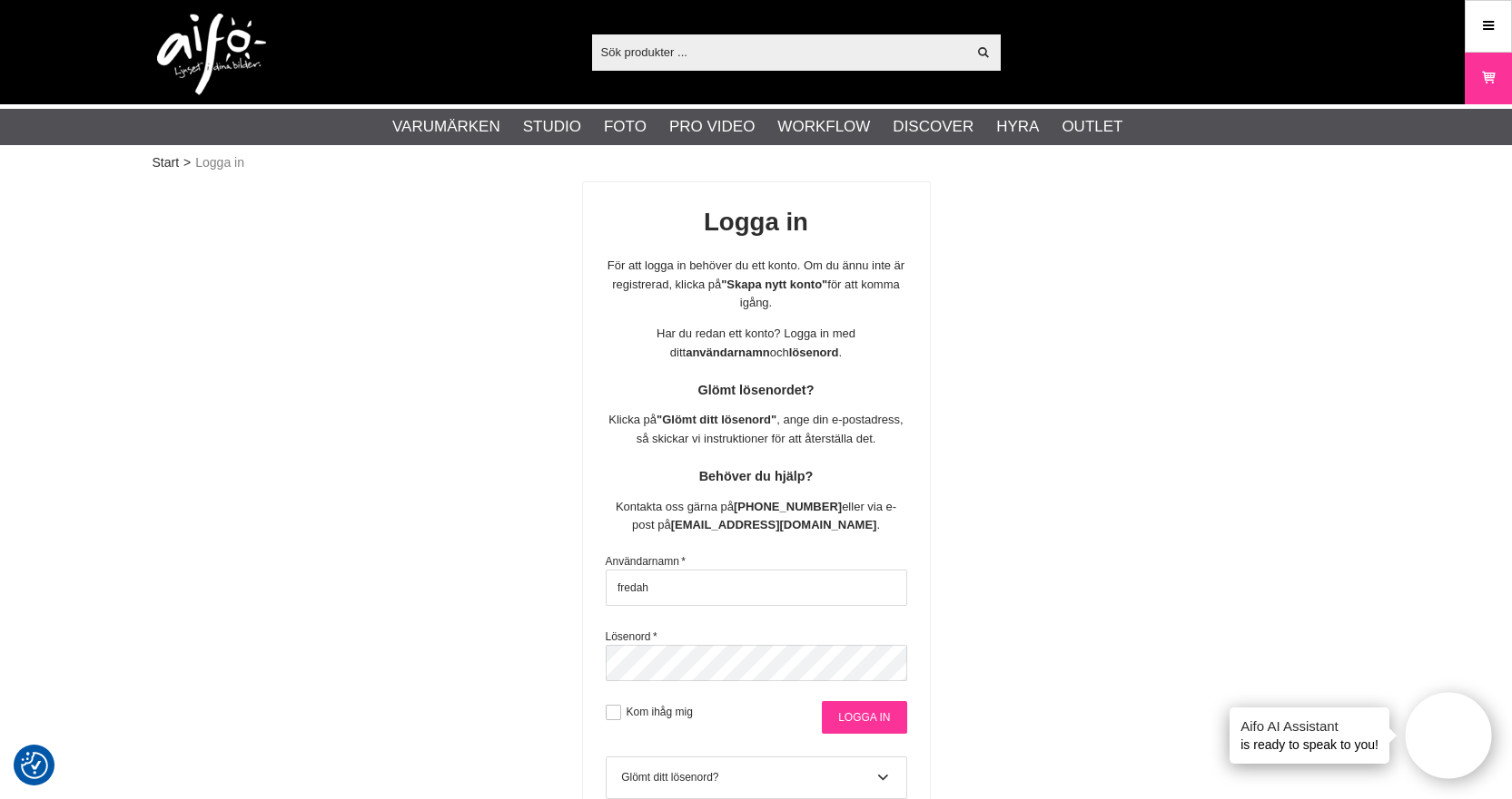
click at [851, 718] on input "Logga in" at bounding box center [864, 718] width 85 height 33
